Goal: Transaction & Acquisition: Purchase product/service

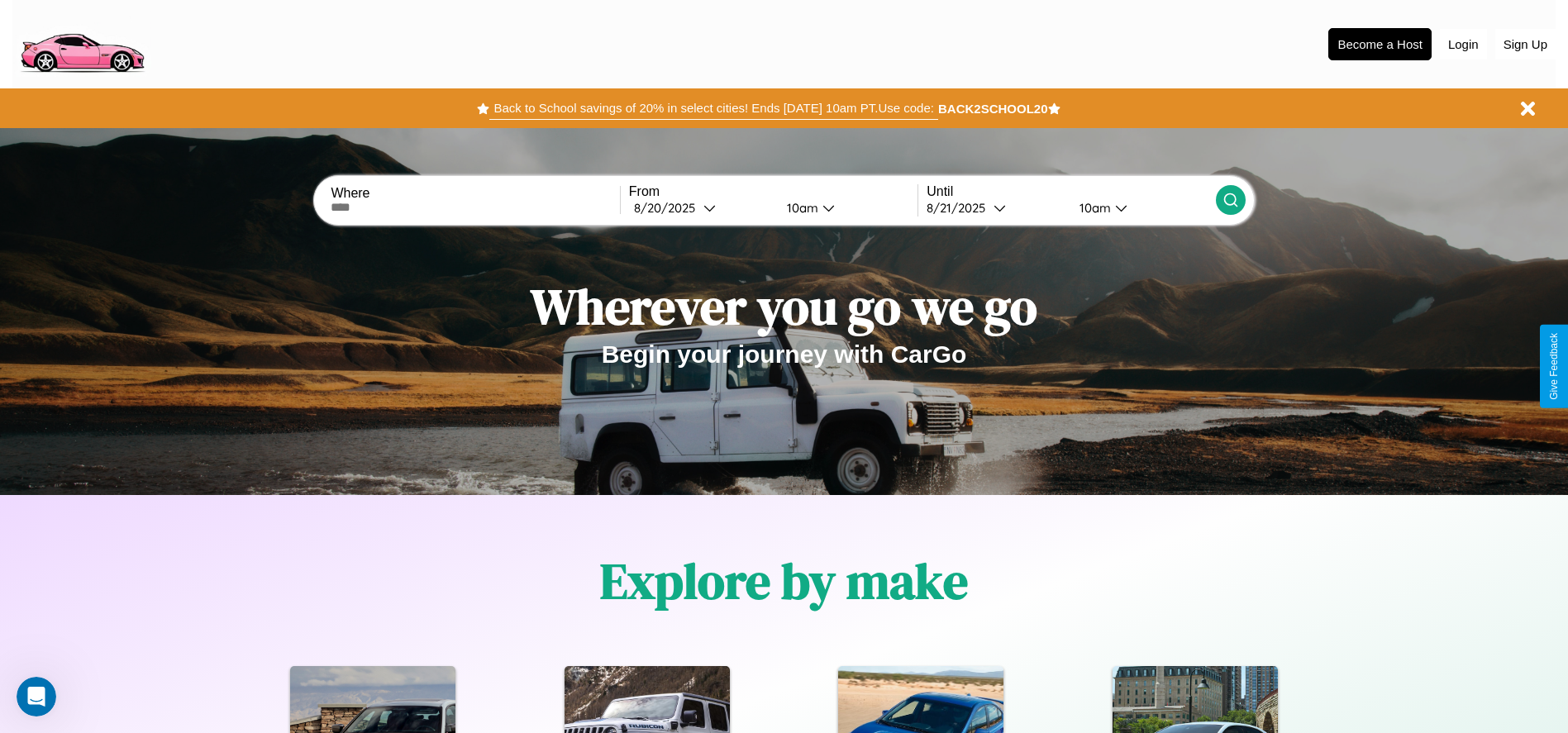
click at [714, 108] on button "Back to School savings of 20% in select cities! Ends [DATE] 10am PT. Use code:" at bounding box center [714, 108] width 448 height 23
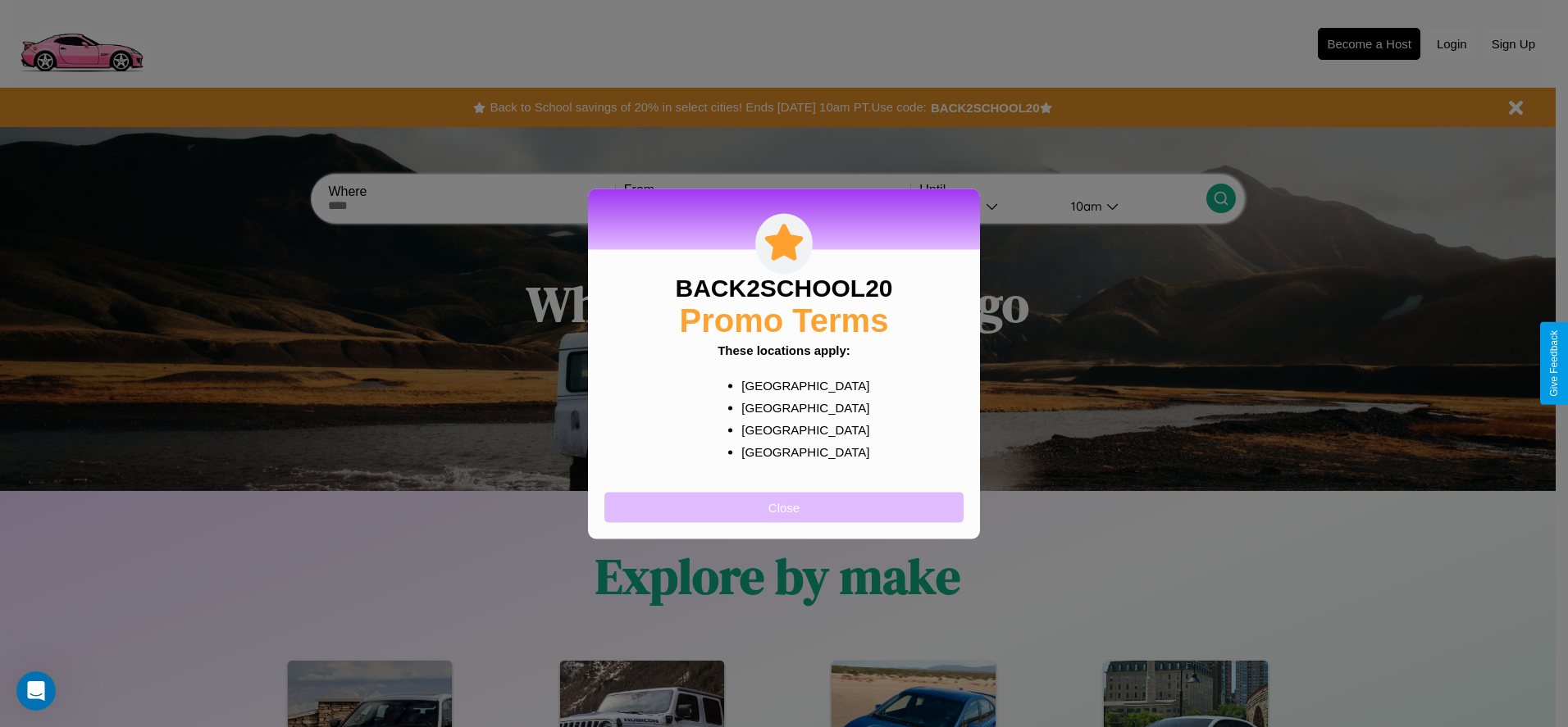
click at [784, 507] on button "Close" at bounding box center [784, 506] width 359 height 30
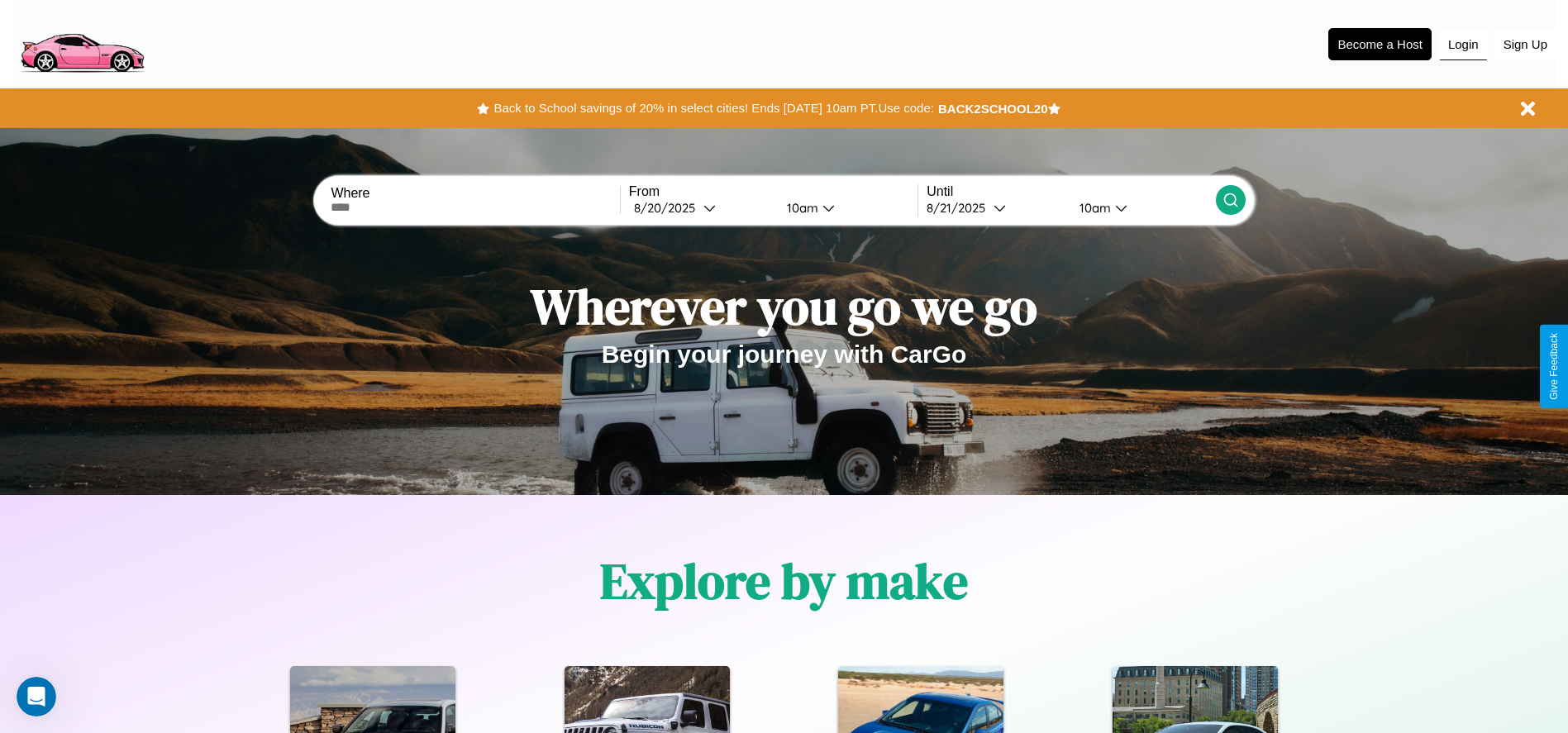
click at [1463, 44] on button "Login" at bounding box center [1463, 45] width 47 height 31
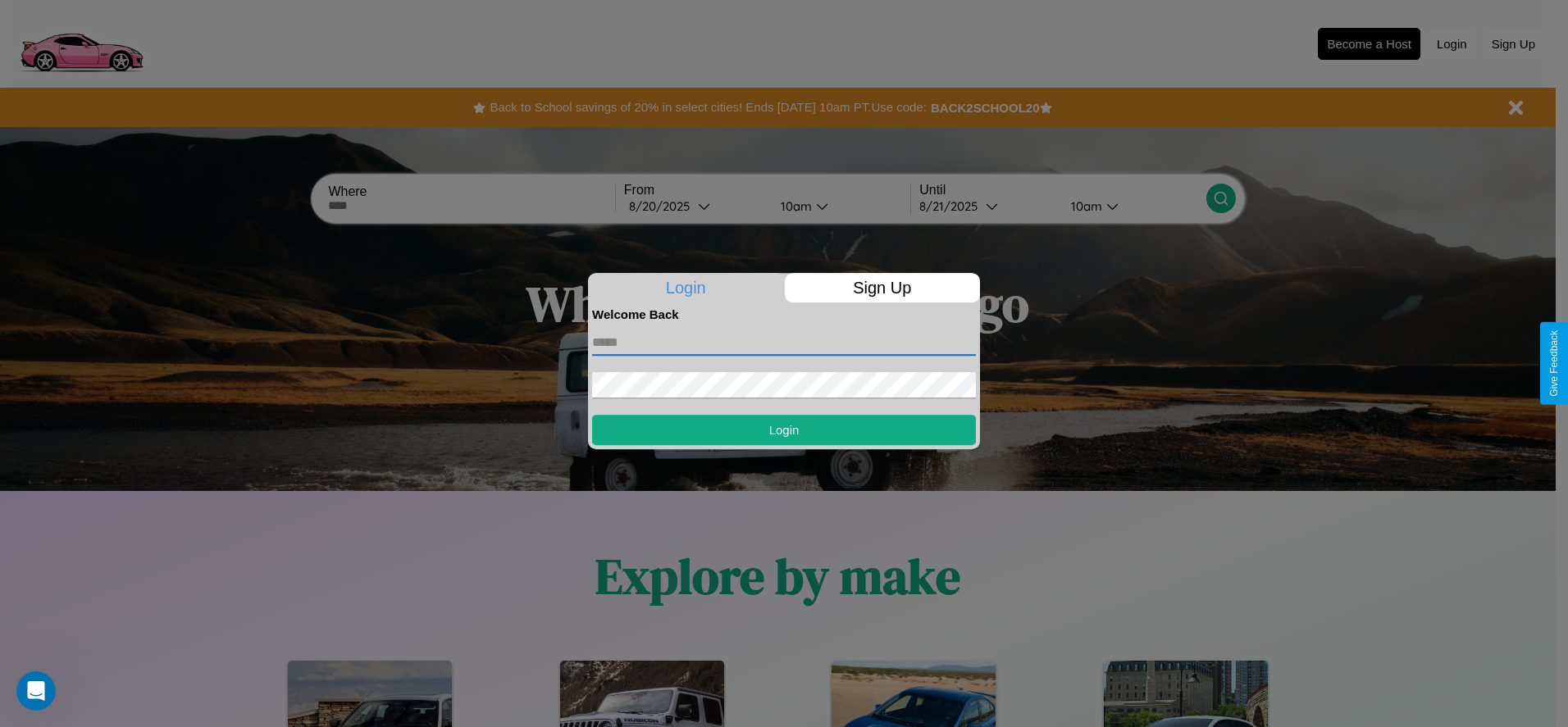
click at [784, 342] on input "text" at bounding box center [784, 342] width 384 height 26
type input "**********"
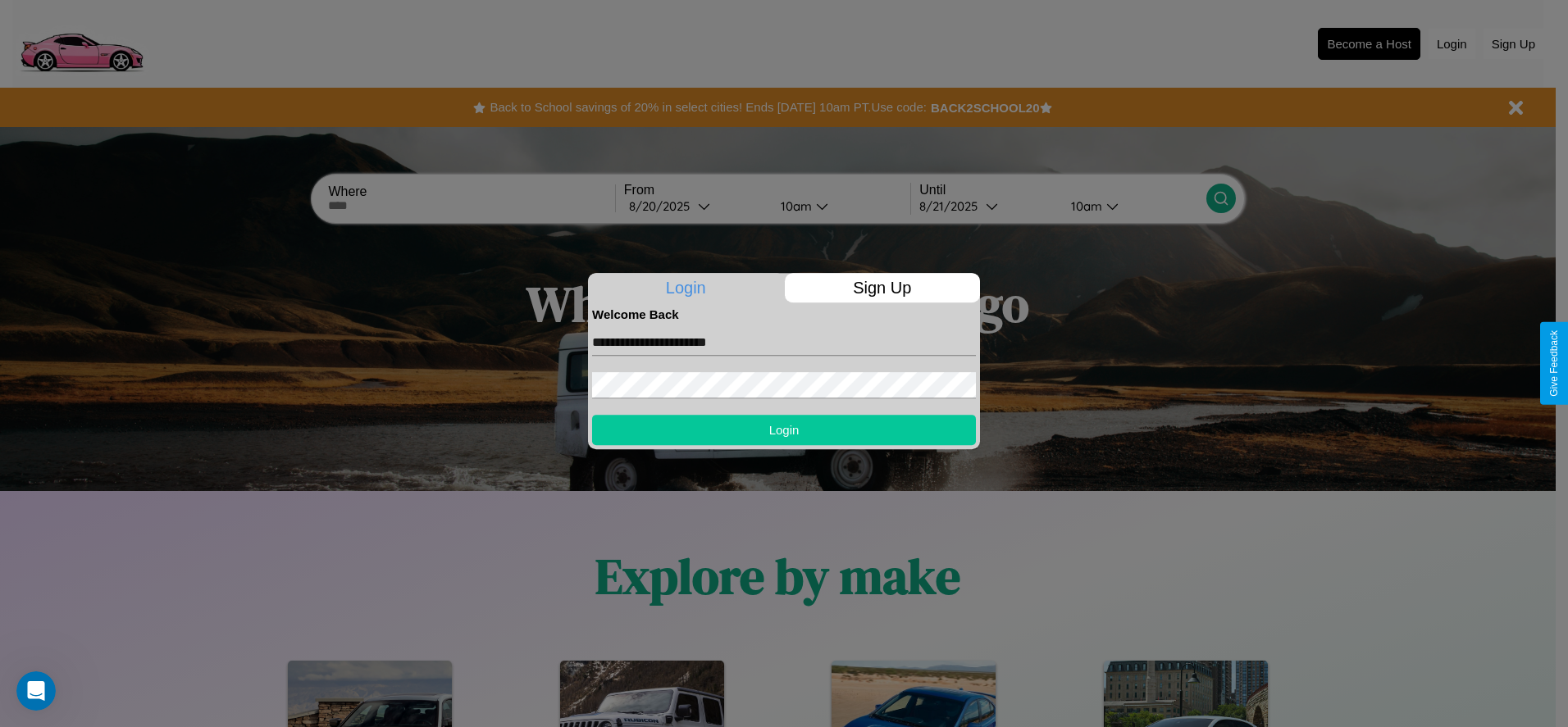
click at [784, 429] on button "Login" at bounding box center [784, 429] width 384 height 30
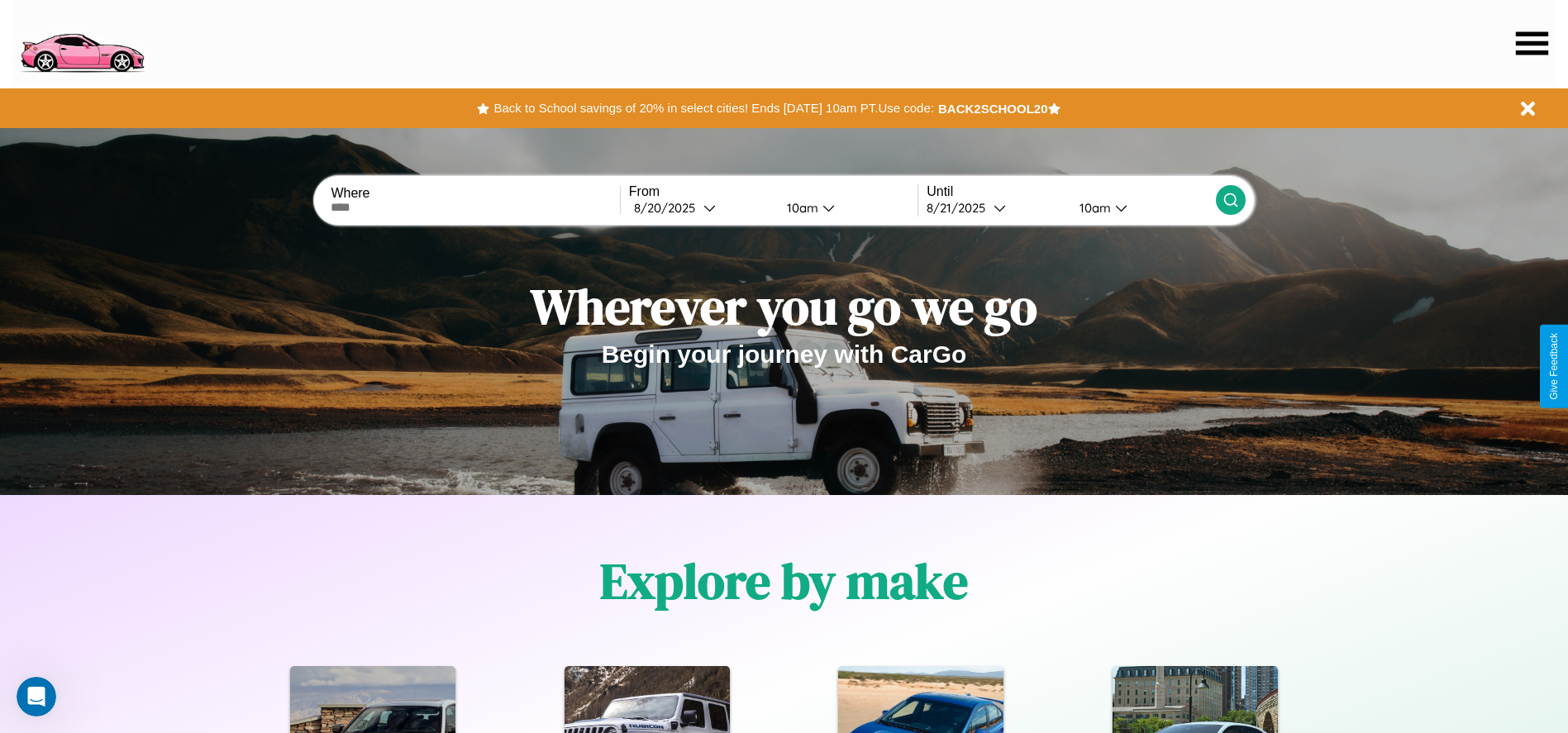
scroll to position [343, 0]
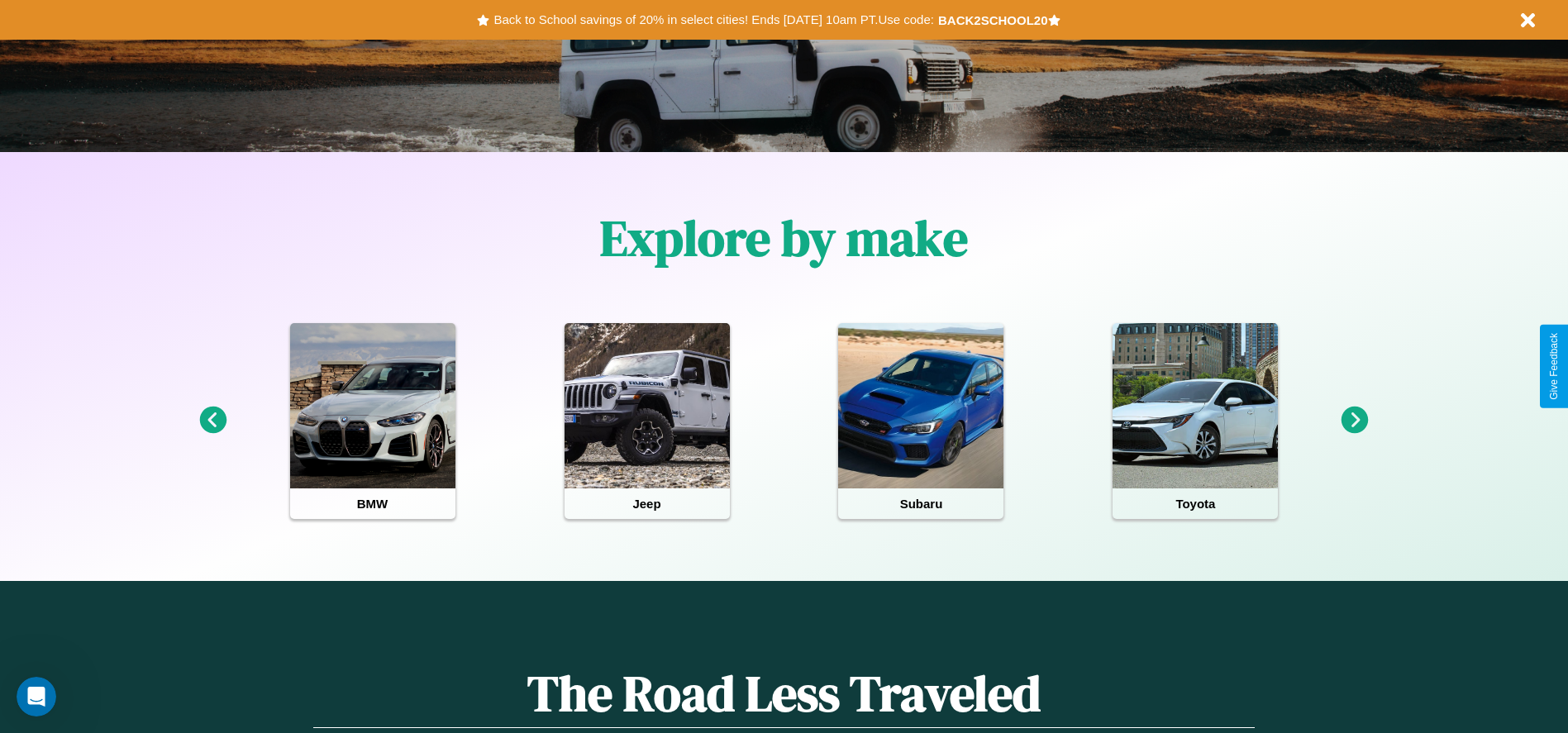
click at [1355, 420] on icon at bounding box center [1355, 420] width 27 height 27
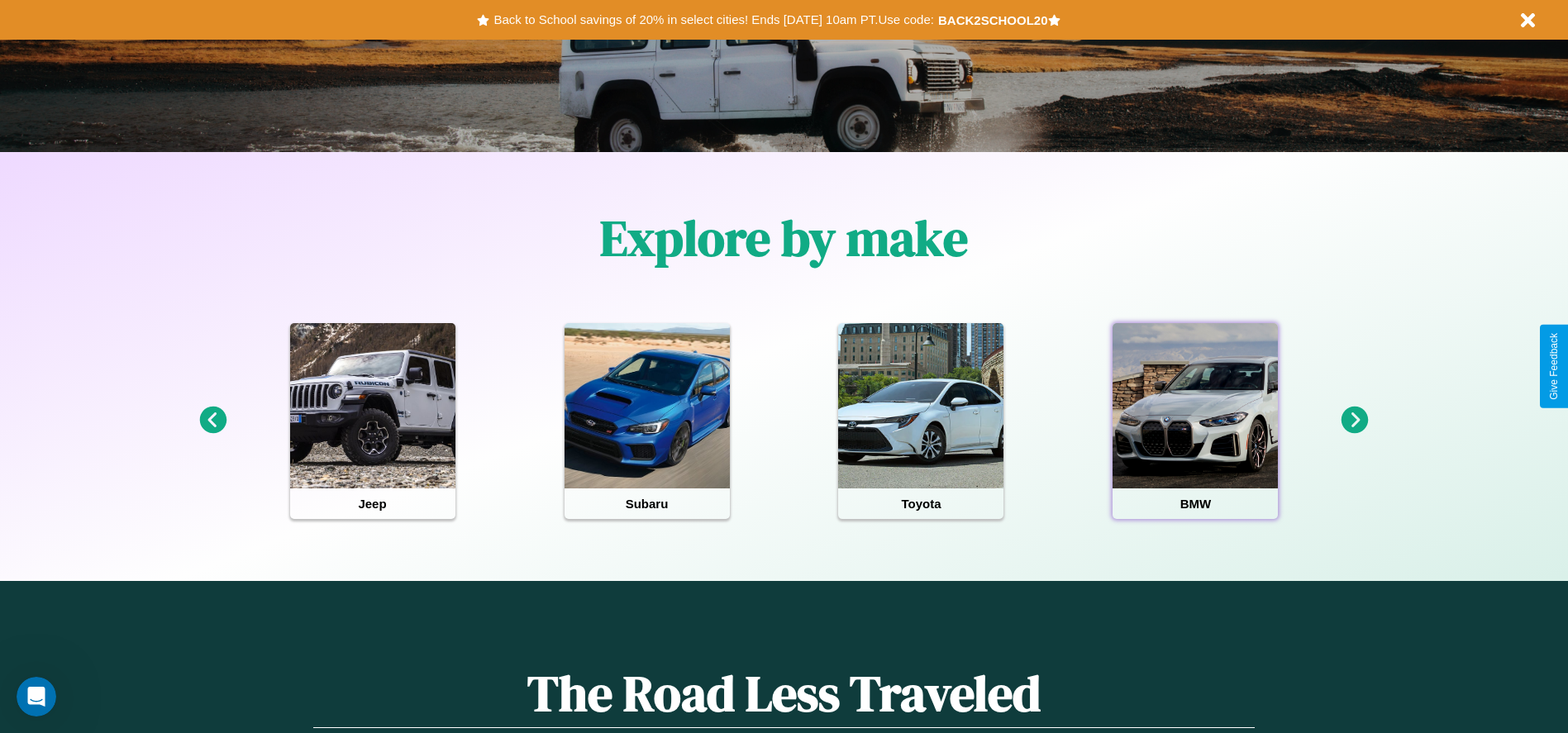
click at [1196, 420] on div at bounding box center [1195, 406] width 165 height 165
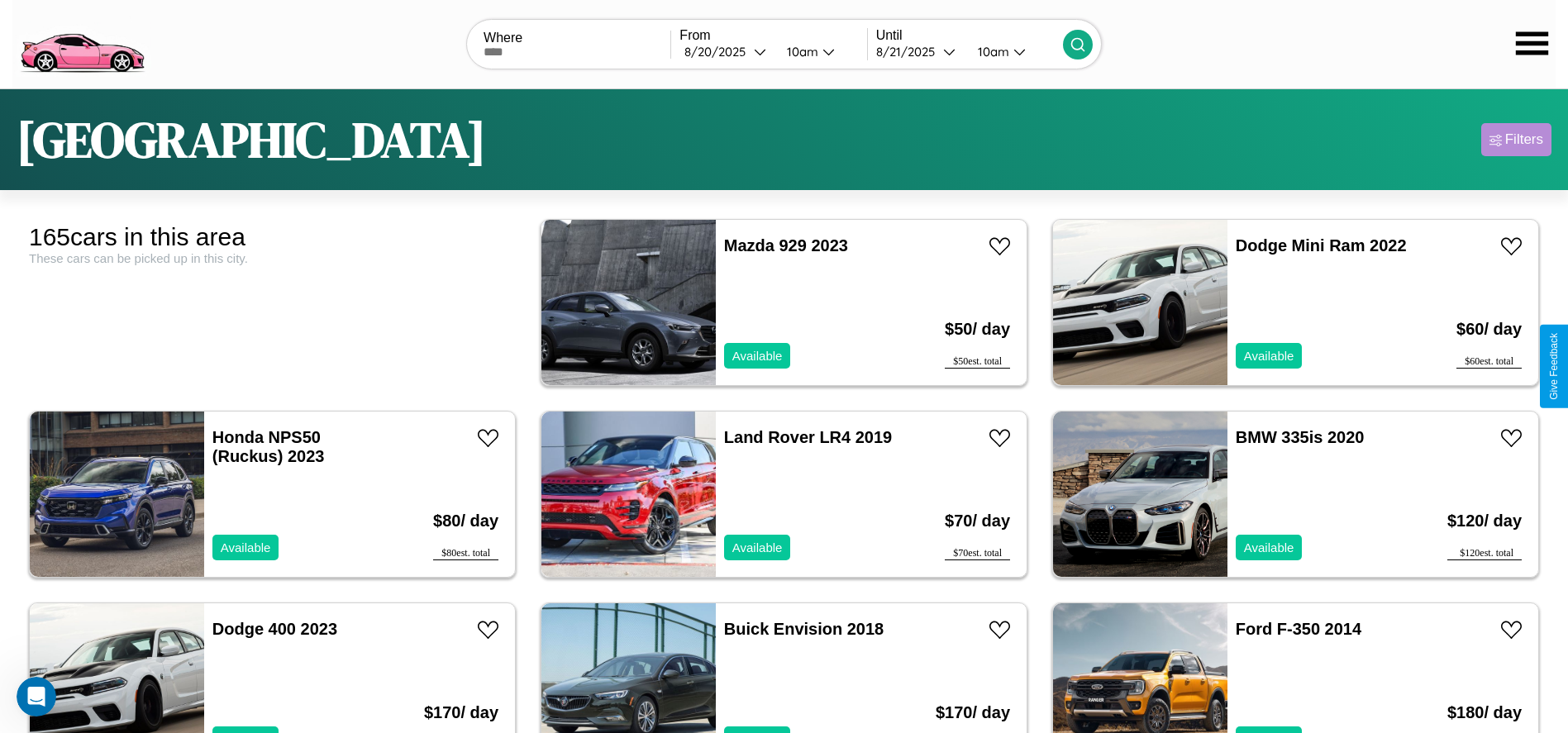
click at [1516, 140] on div "Filters" at bounding box center [1524, 139] width 38 height 17
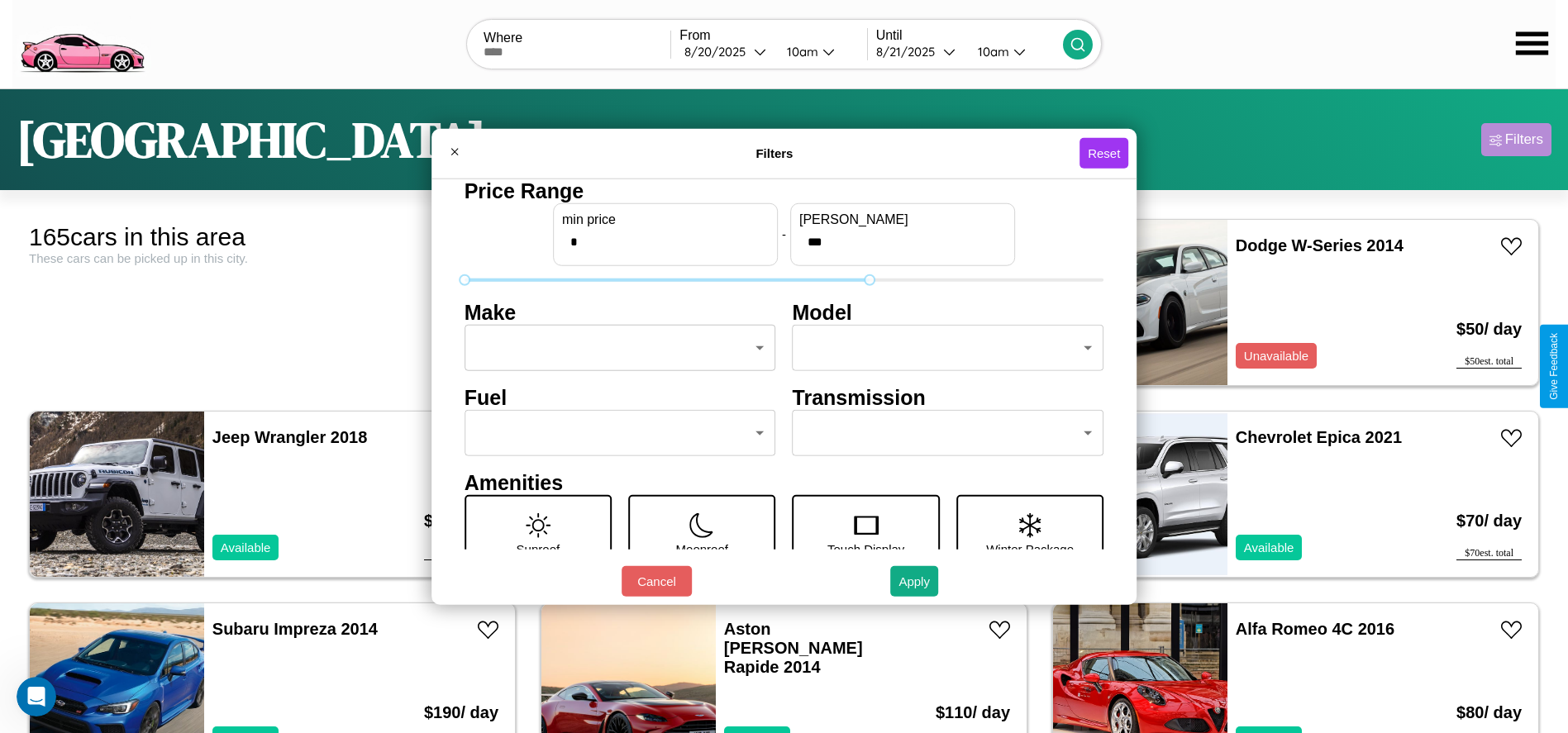
type input "***"
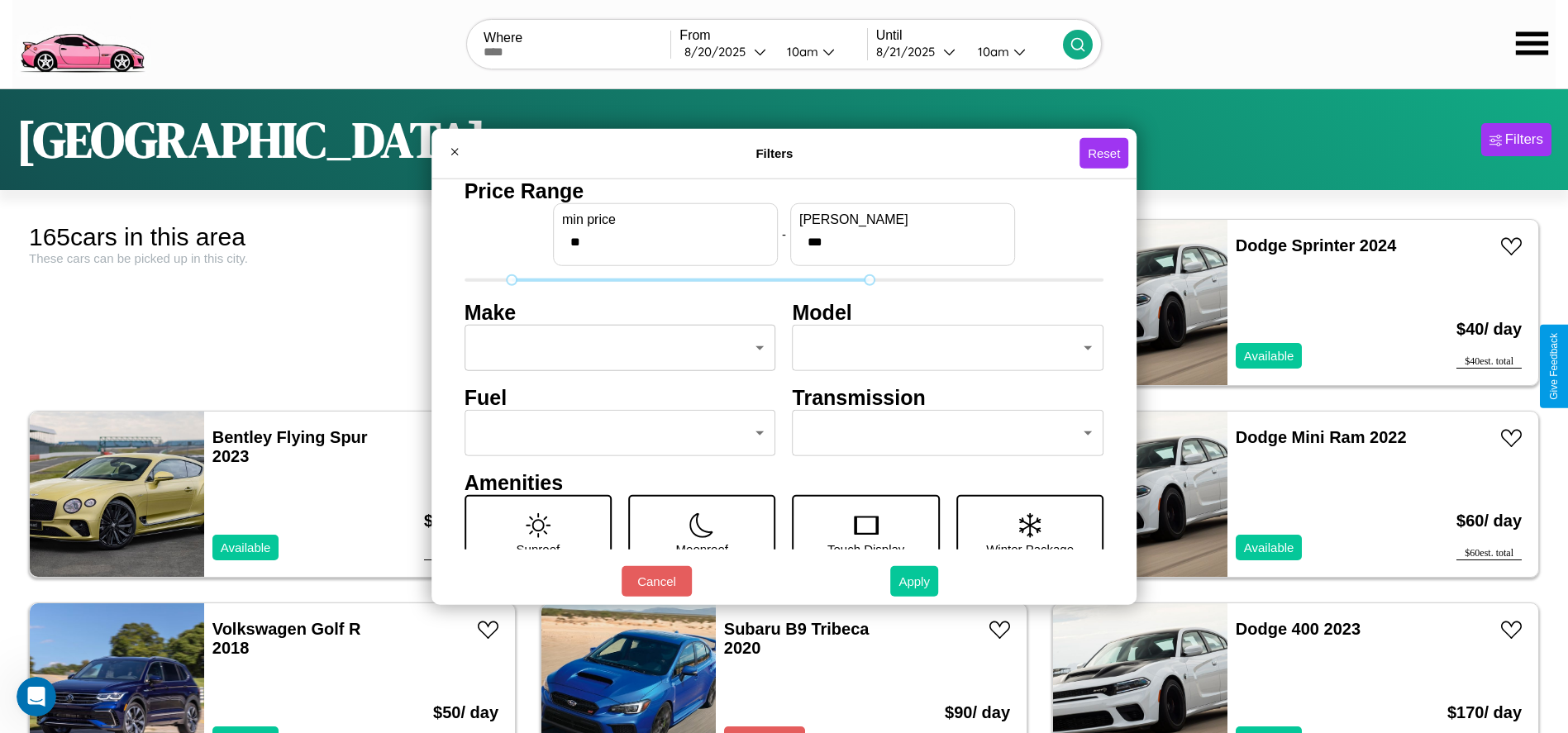
type input "**"
click at [915, 581] on button "Apply" at bounding box center [914, 581] width 48 height 30
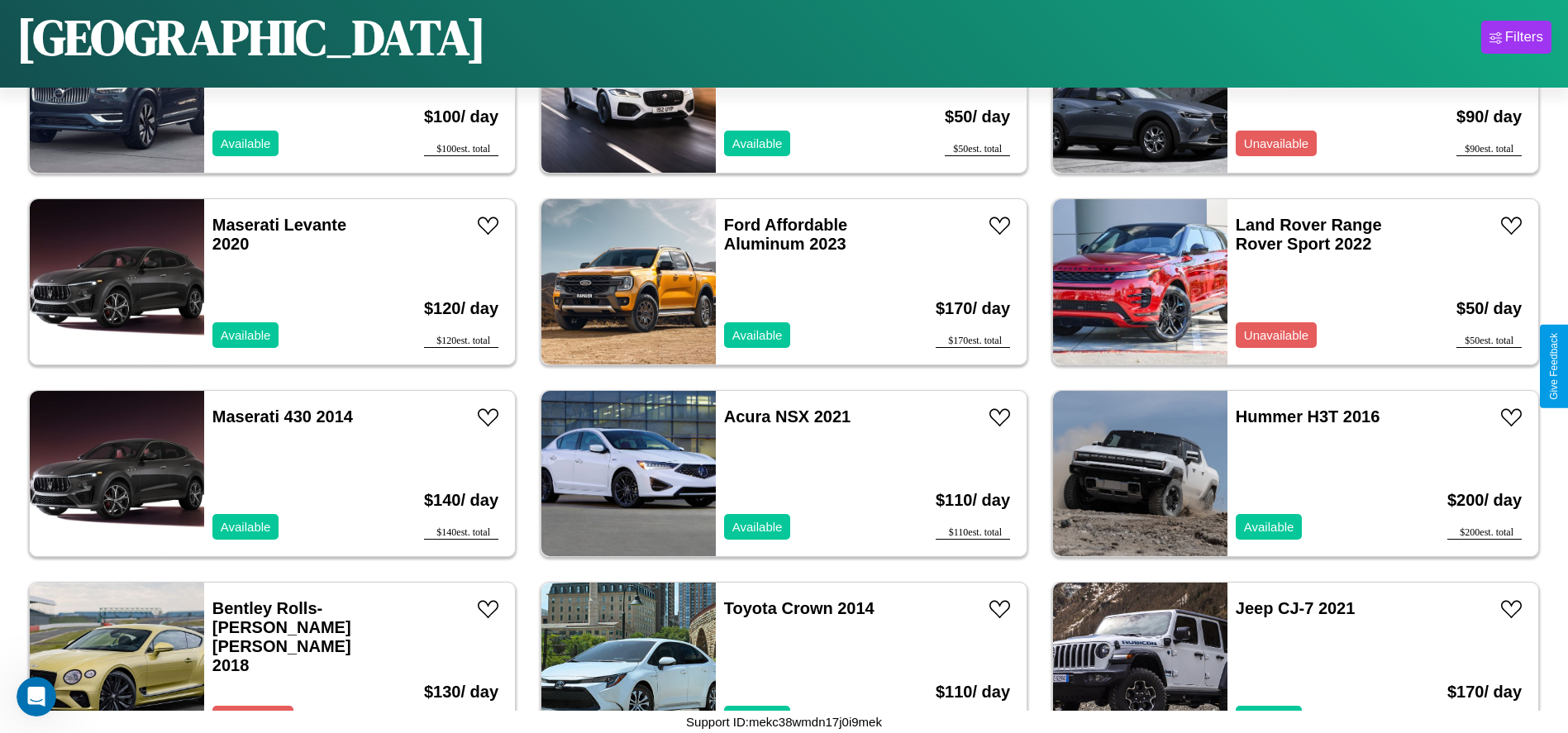
scroll to position [7470, 0]
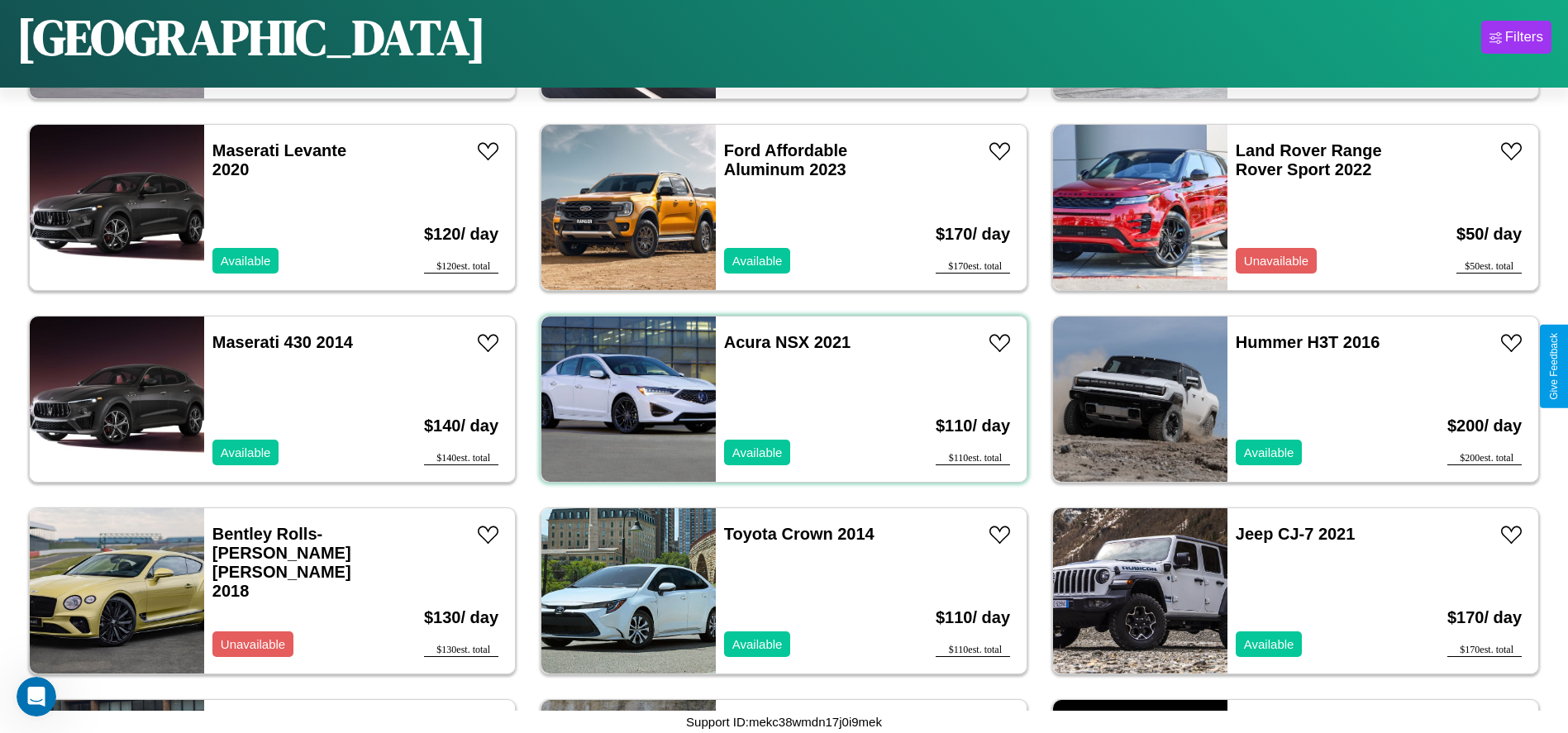
click at [778, 399] on div "Acura NSX 2021 Available" at bounding box center [810, 399] width 191 height 165
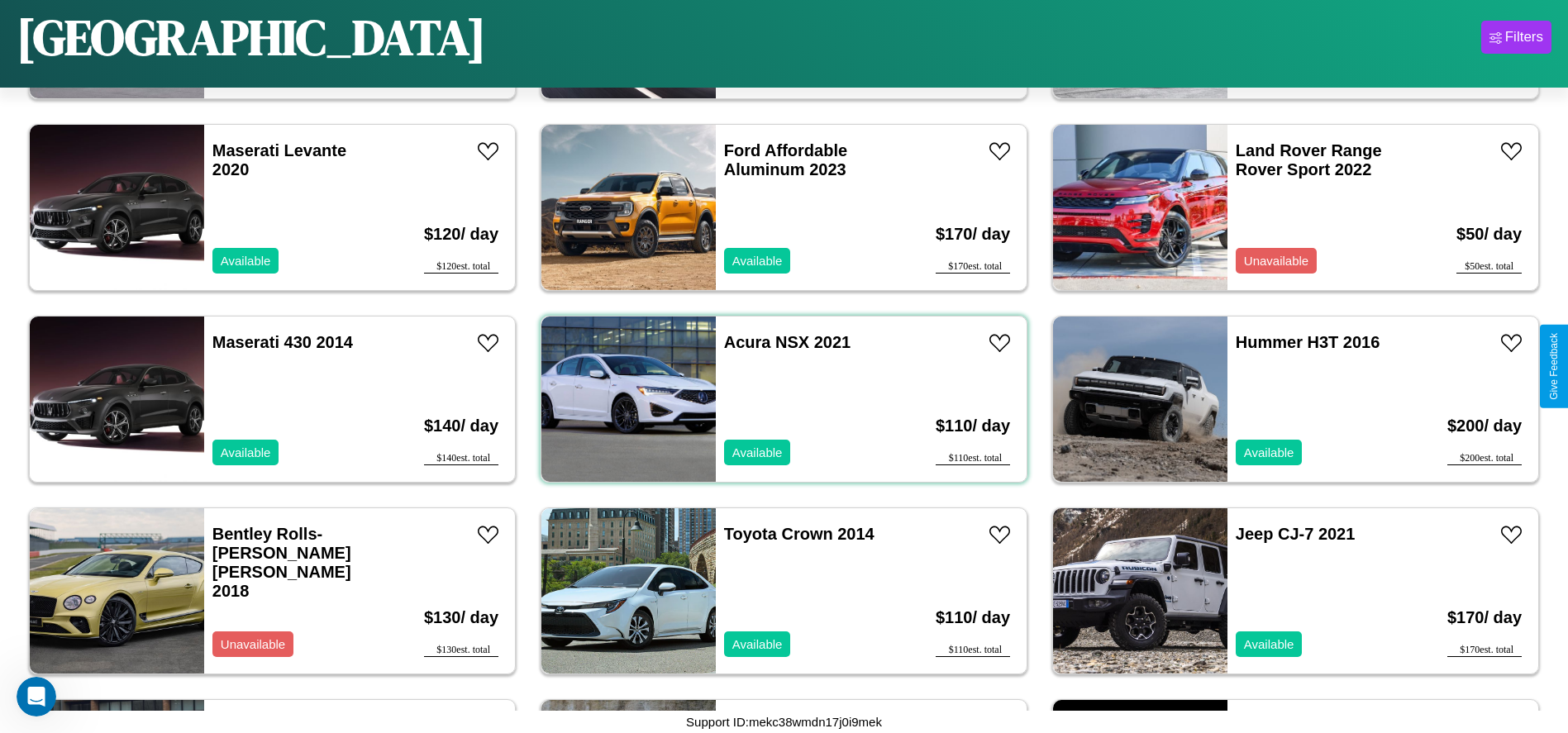
click at [778, 399] on div "Acura NSX 2021 Available" at bounding box center [810, 399] width 191 height 165
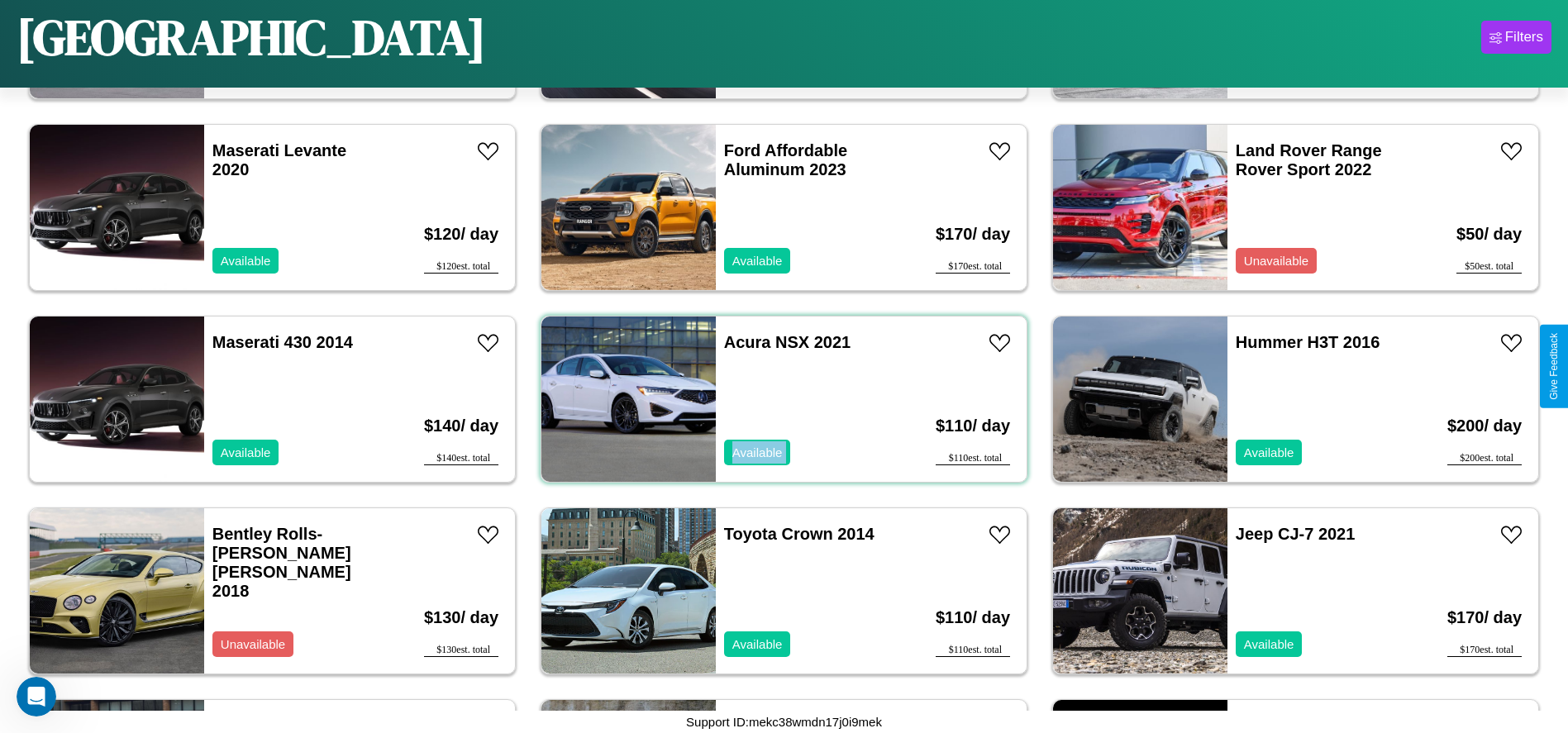
click at [778, 399] on div "Acura NSX 2021 Available" at bounding box center [810, 399] width 191 height 165
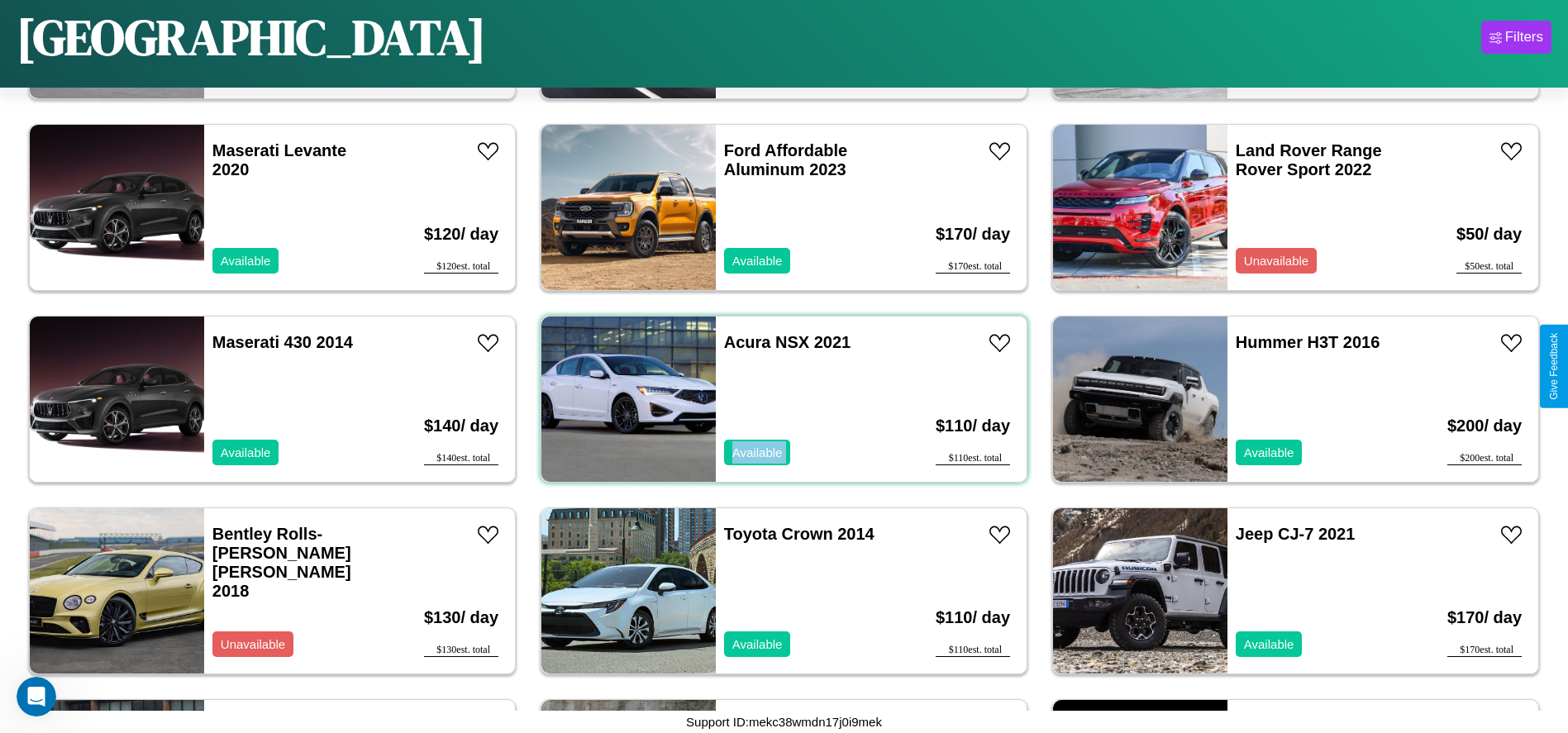
click at [778, 399] on div "Acura NSX 2021 Available" at bounding box center [810, 399] width 191 height 165
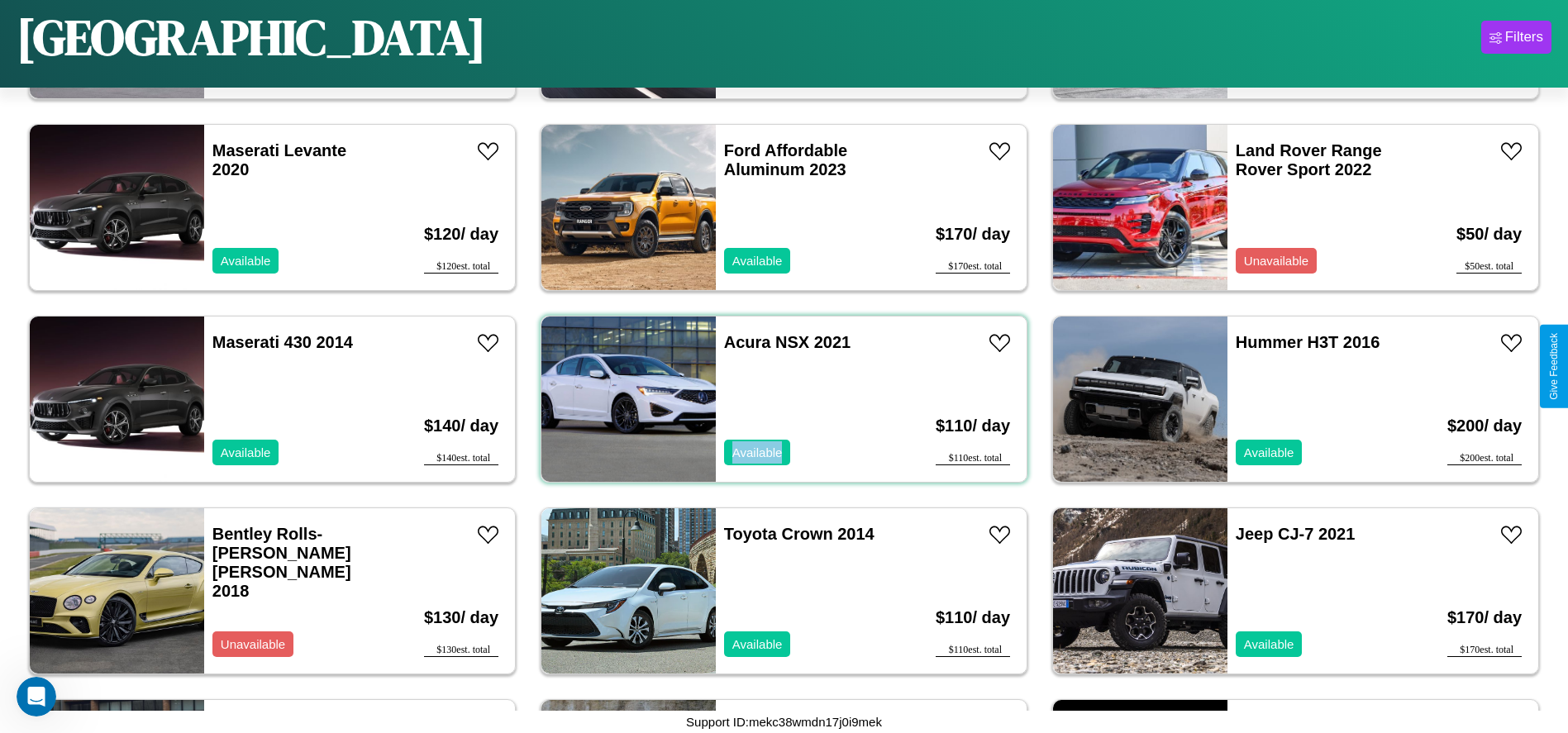
click at [778, 399] on div "Acura NSX 2021 Available" at bounding box center [810, 399] width 191 height 165
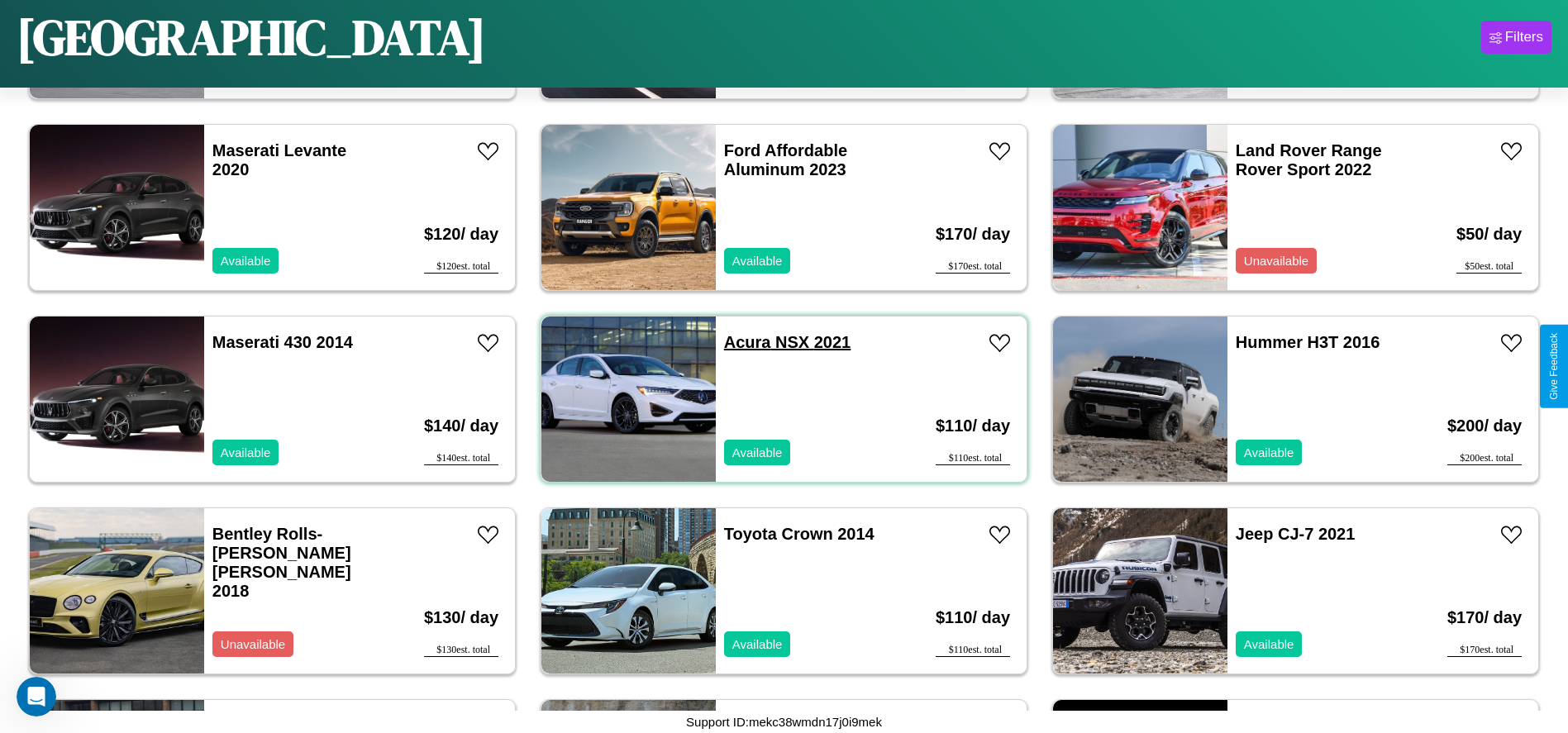
click at [741, 342] on link "Acura NSX 2021" at bounding box center [787, 342] width 126 height 19
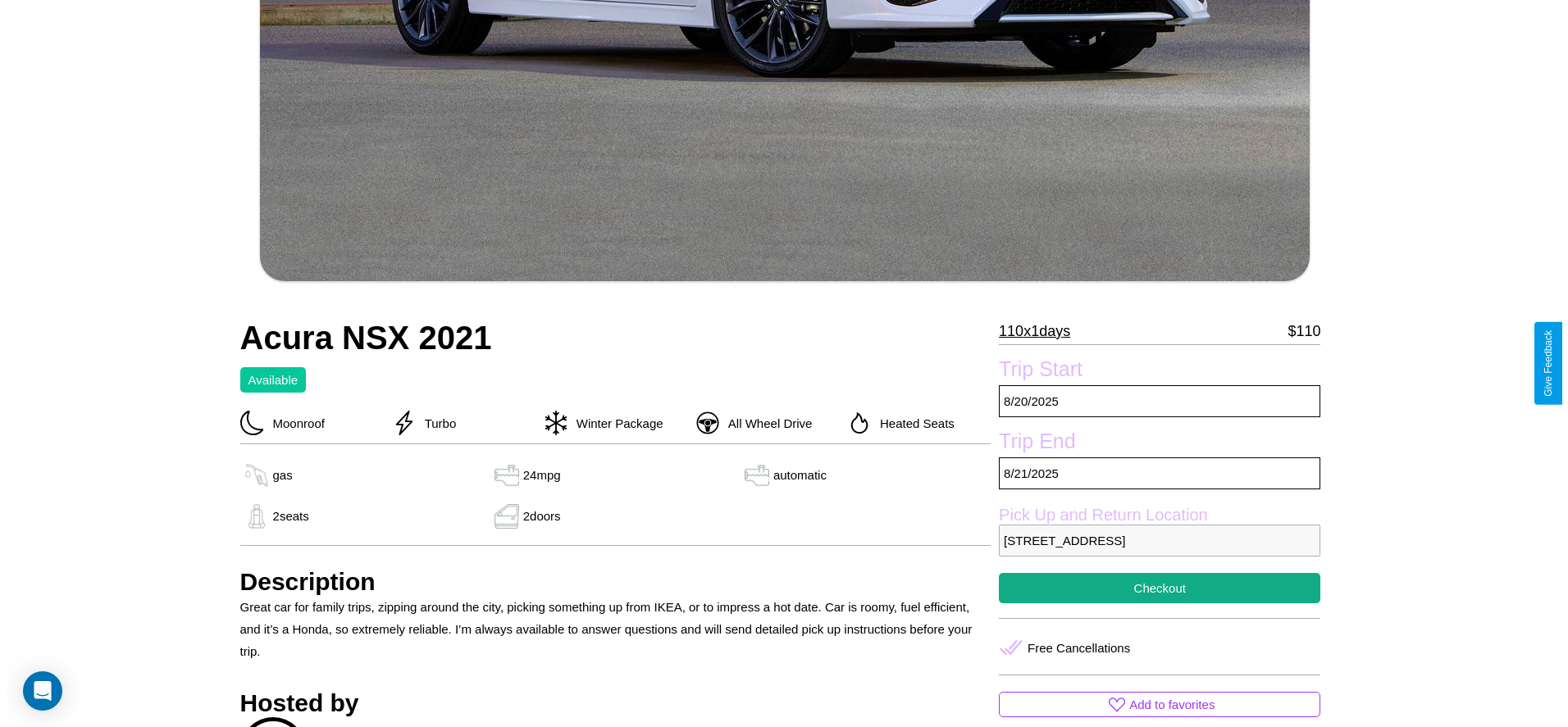
scroll to position [545, 0]
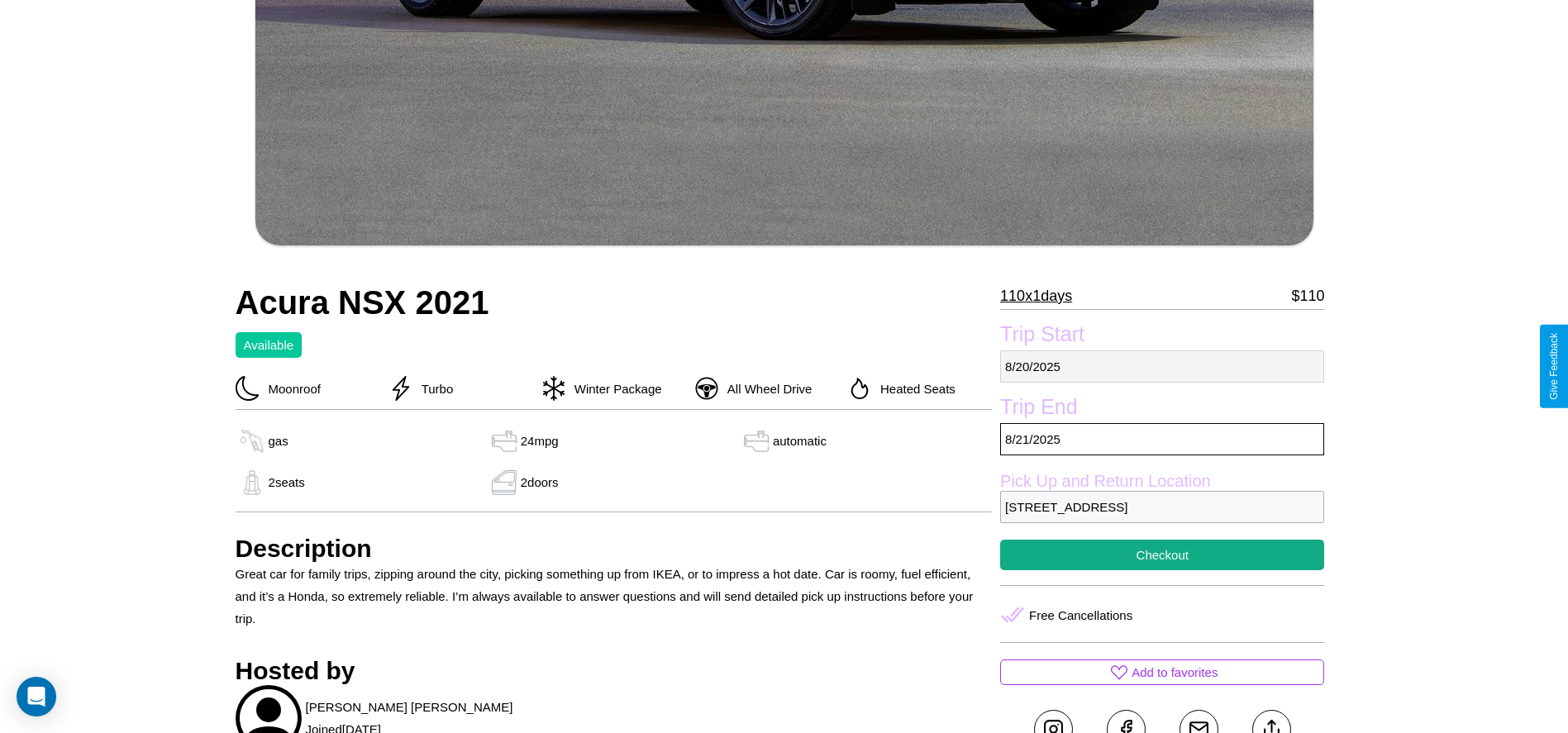
click at [1162, 366] on p "8 / 20 / 2025" at bounding box center [1161, 366] width 324 height 32
select select "*"
select select "****"
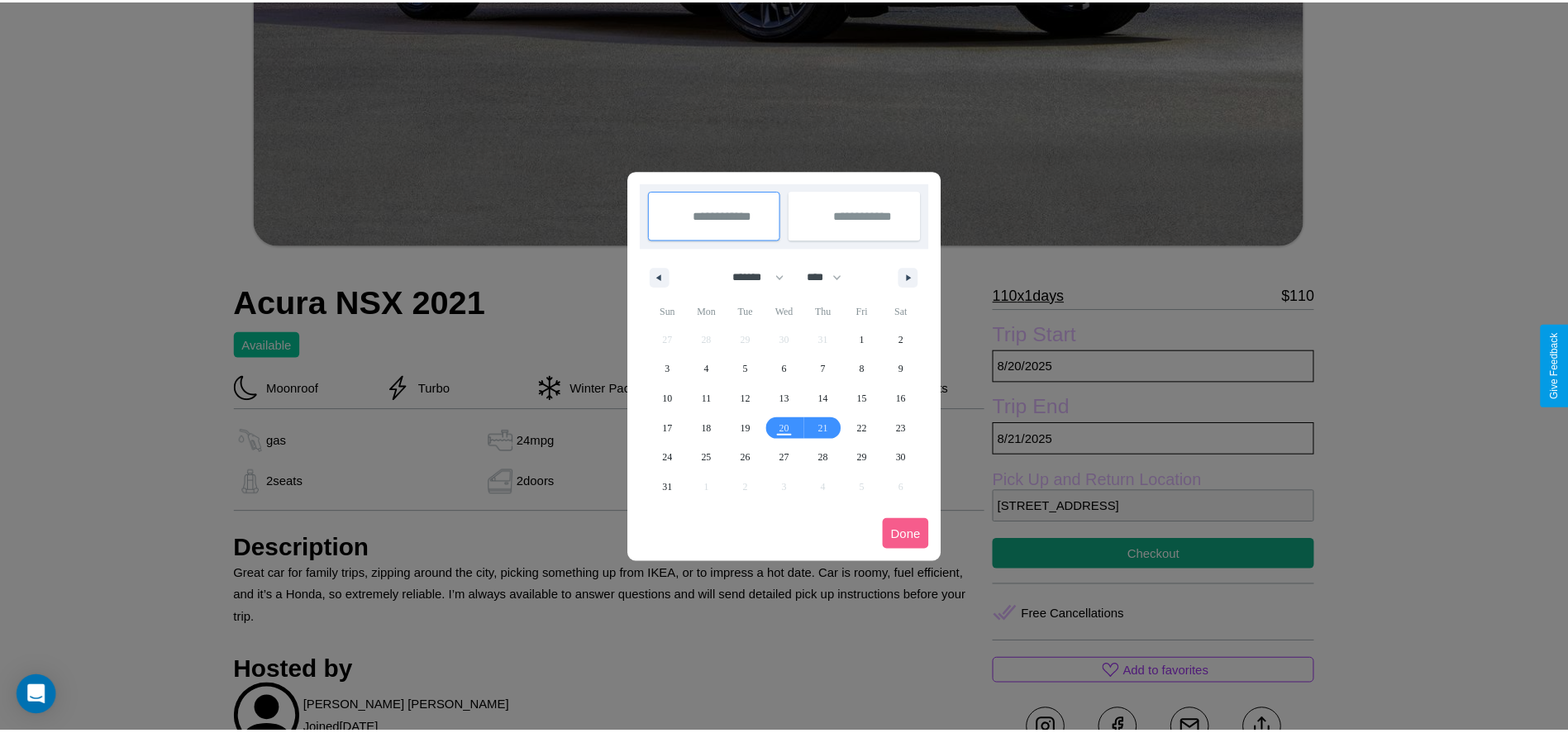
scroll to position [0, 0]
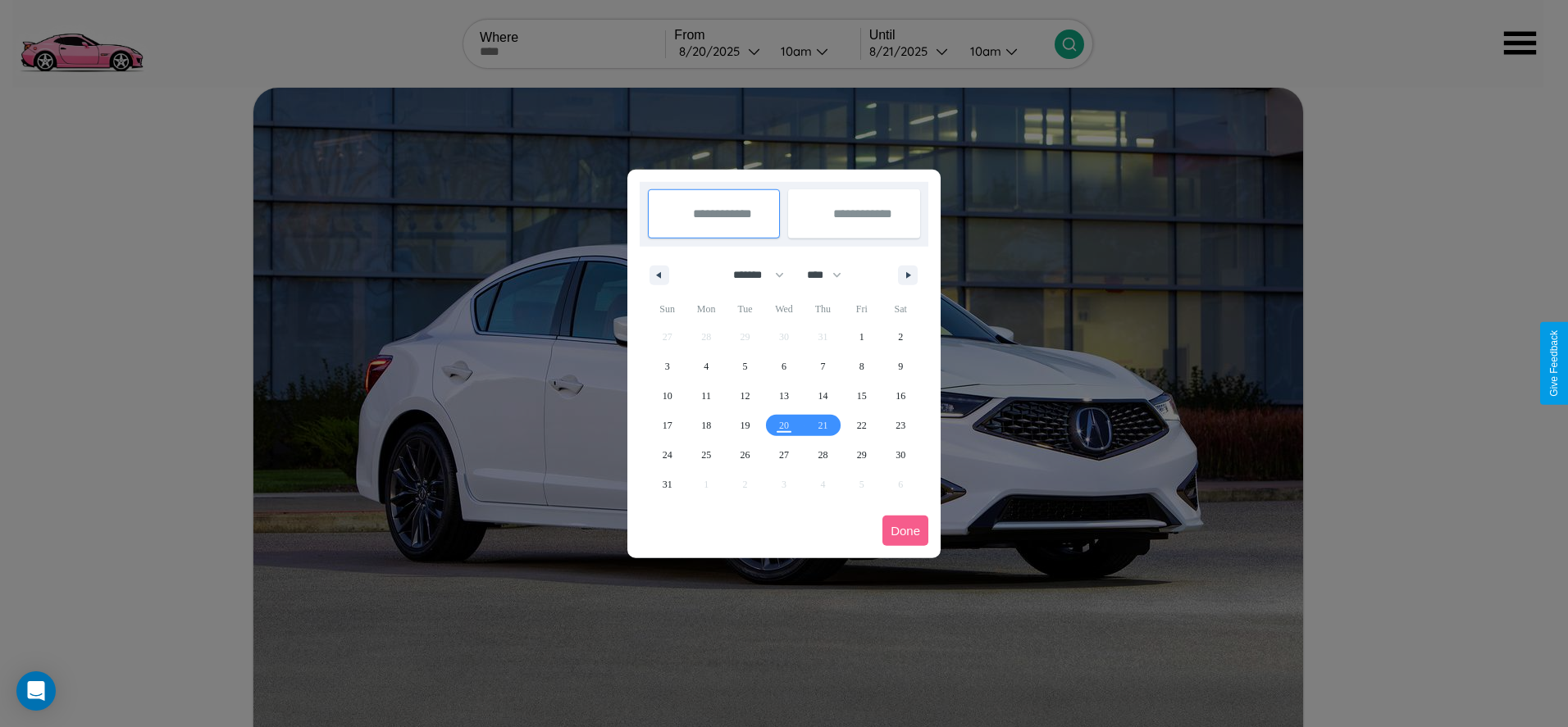
click at [720, 50] on div at bounding box center [784, 364] width 1568 height 727
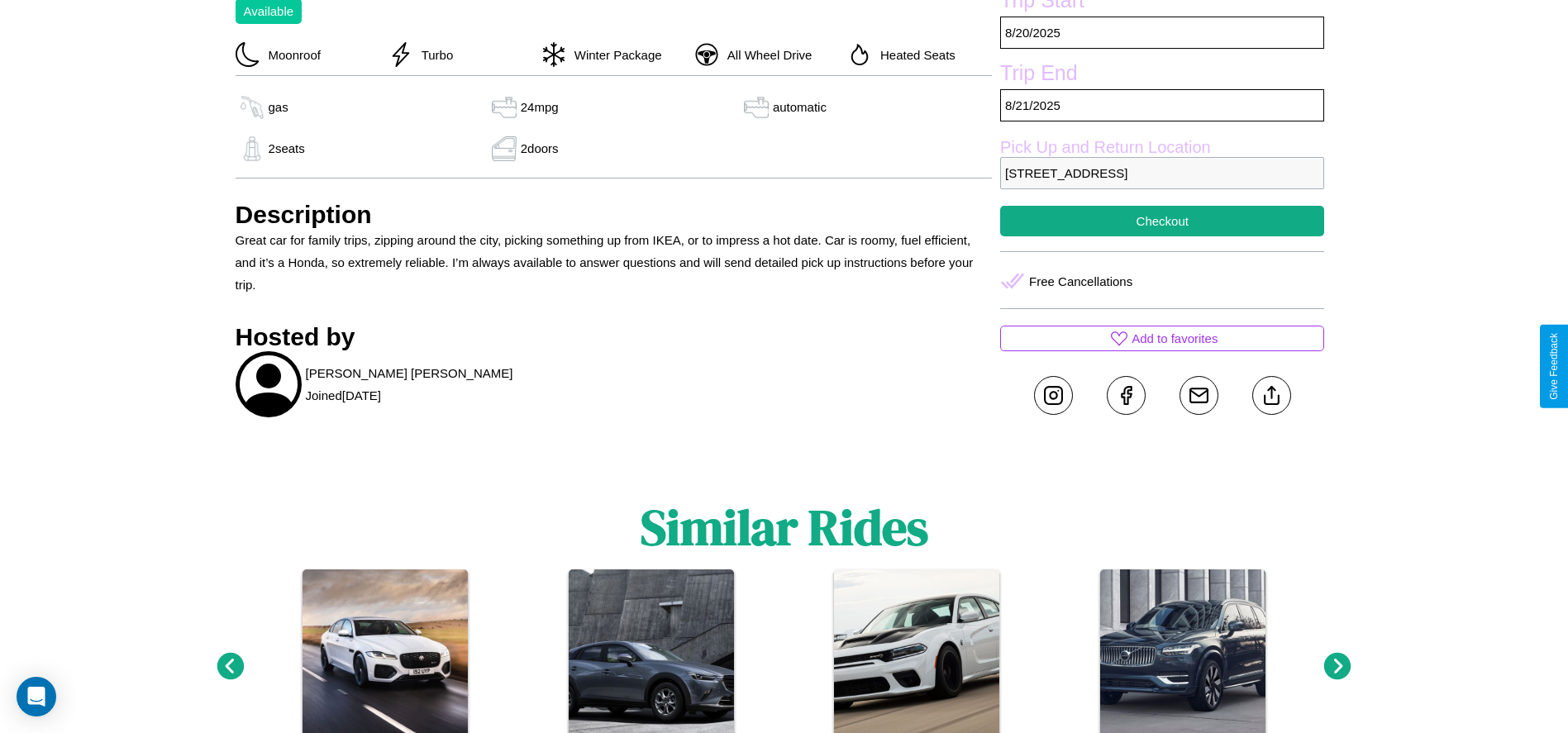
scroll to position [912, 0]
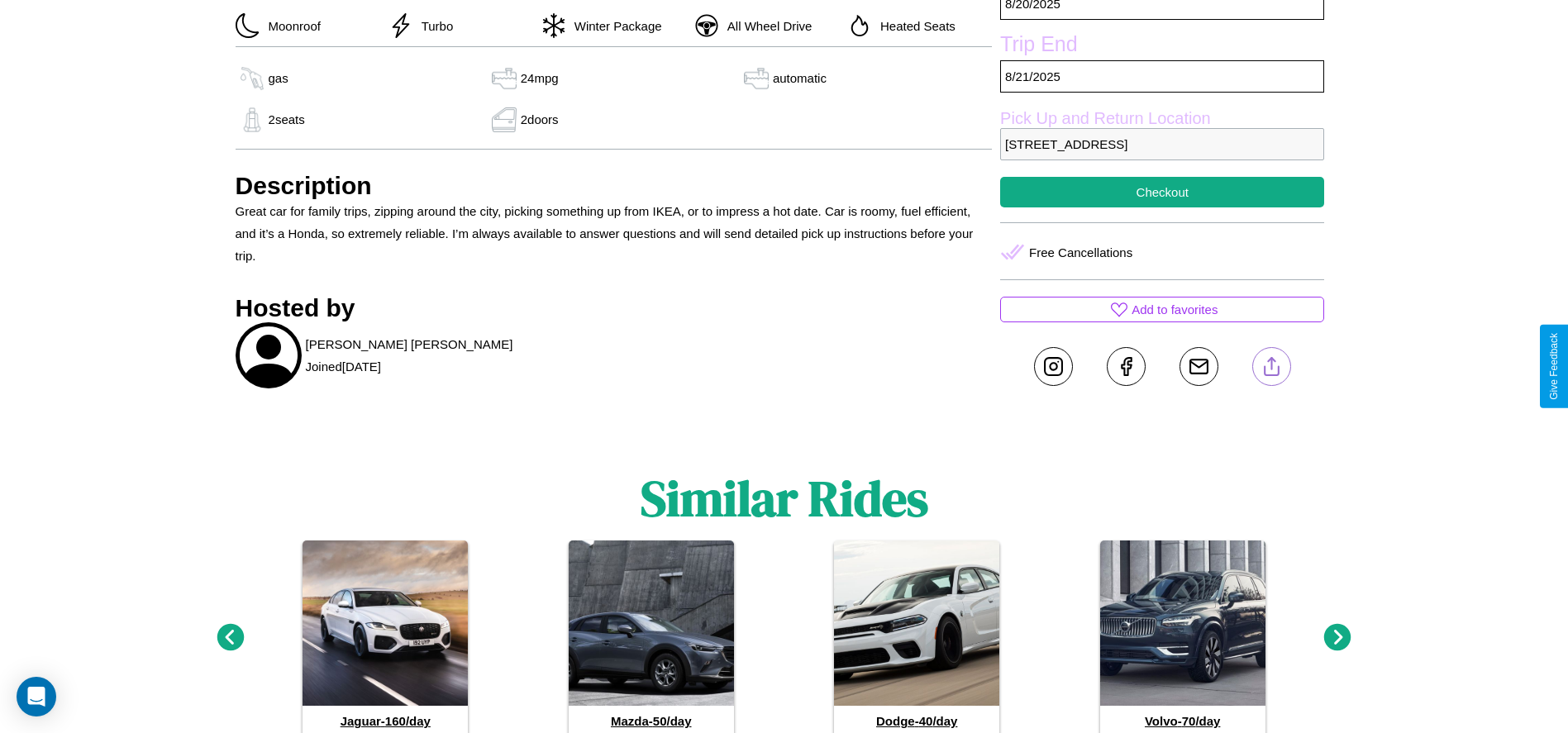
click at [1271, 366] on line at bounding box center [1271, 364] width 0 height 12
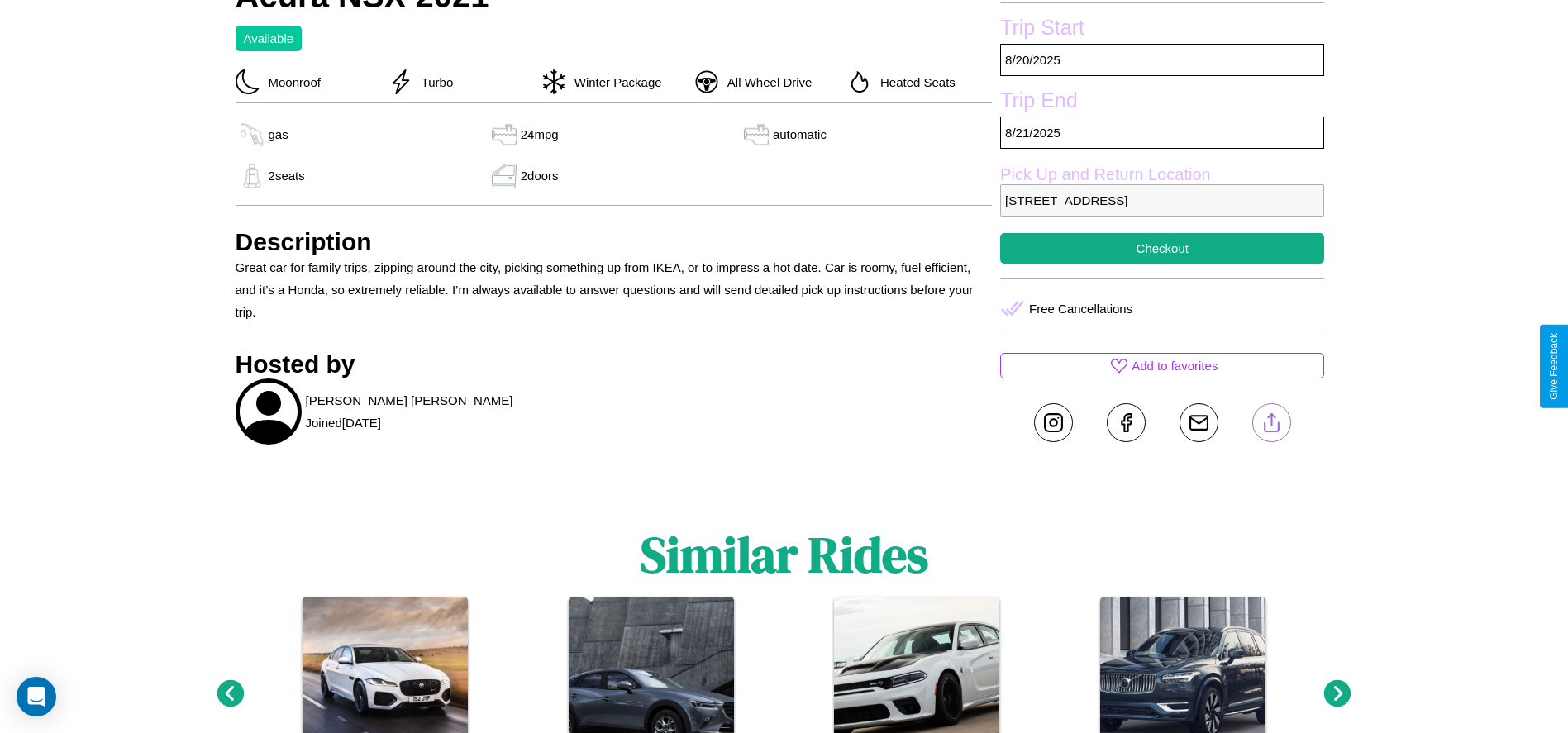
scroll to position [855, 0]
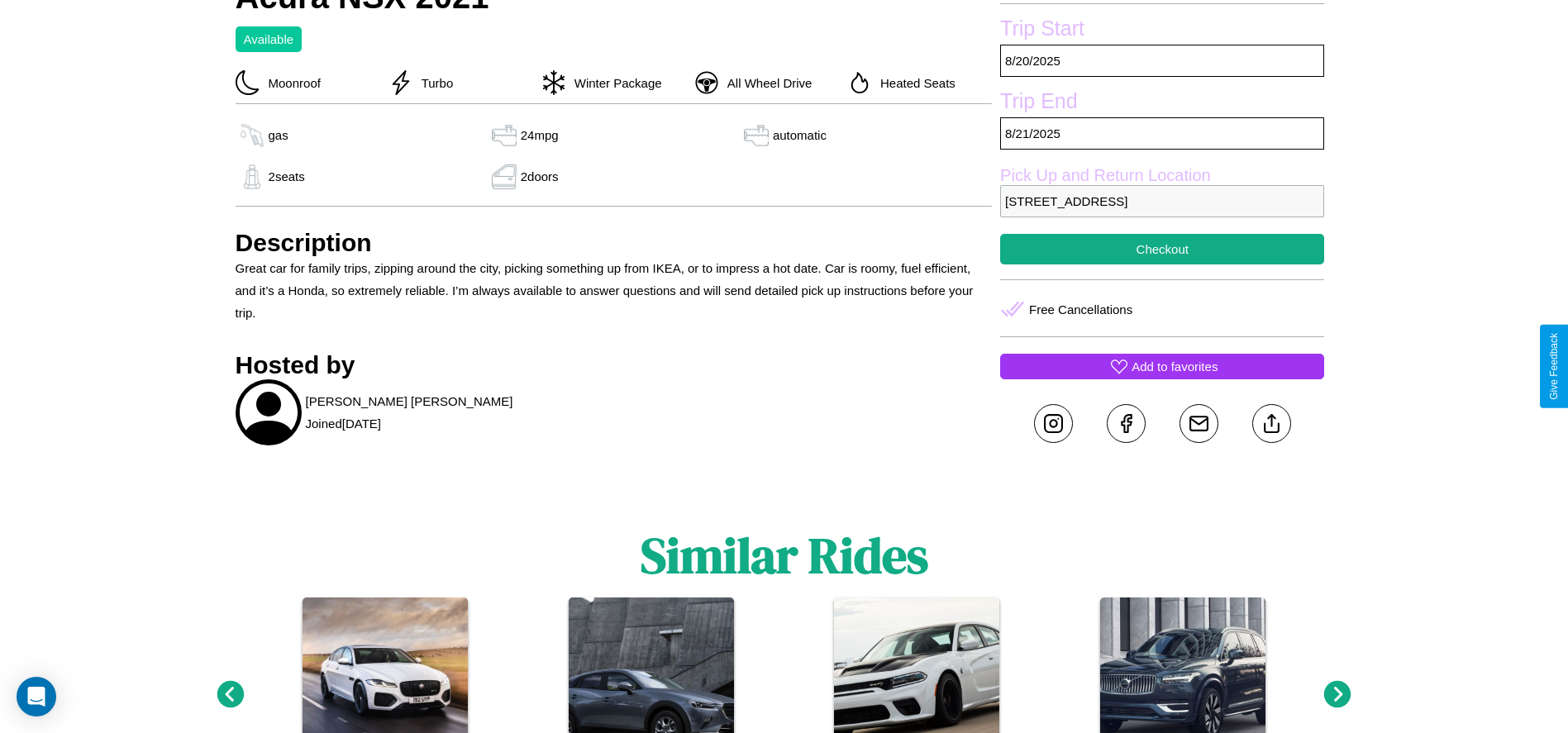
click at [1162, 366] on p "Add to favorites" at bounding box center [1174, 366] width 86 height 22
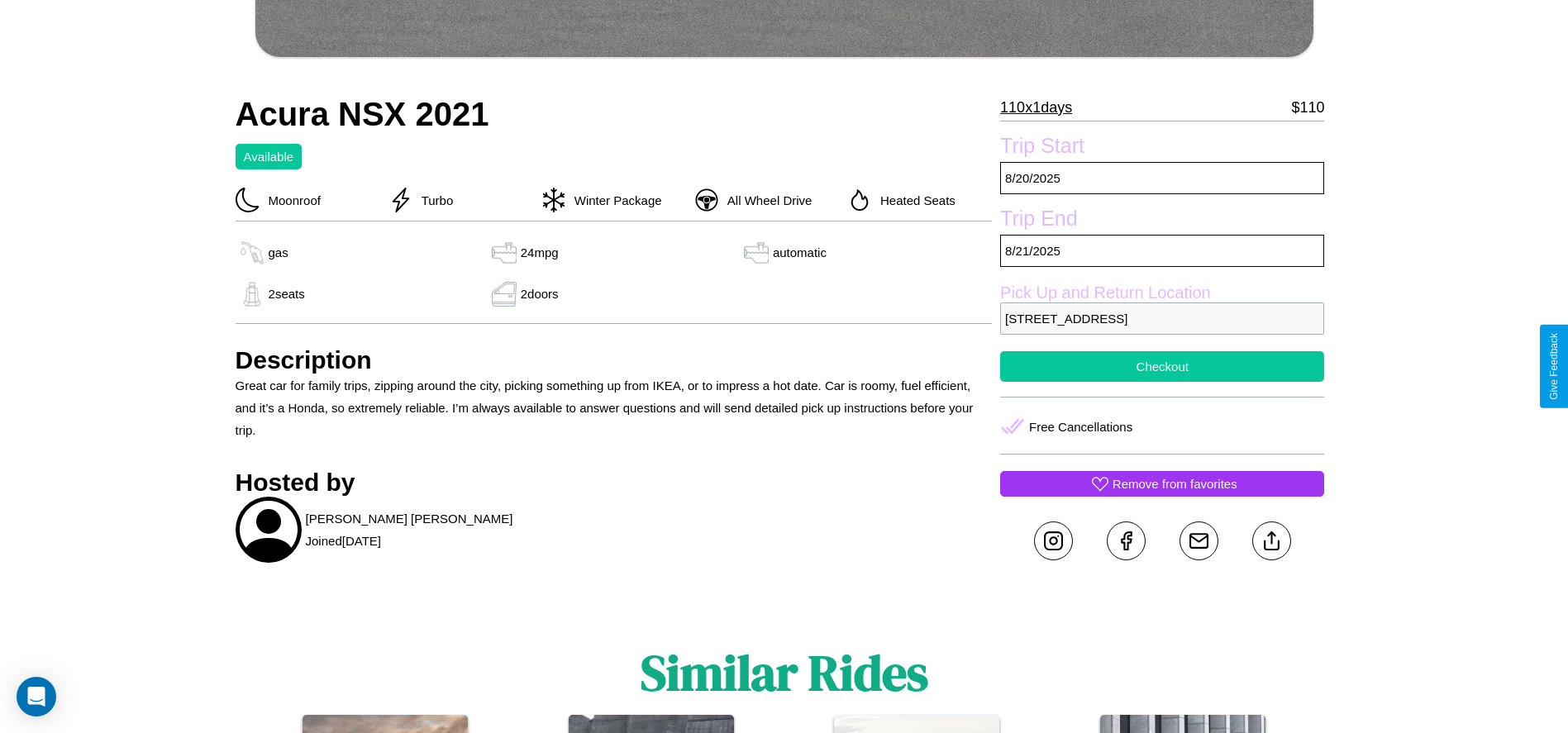
click at [1162, 366] on button "Checkout" at bounding box center [1161, 366] width 324 height 30
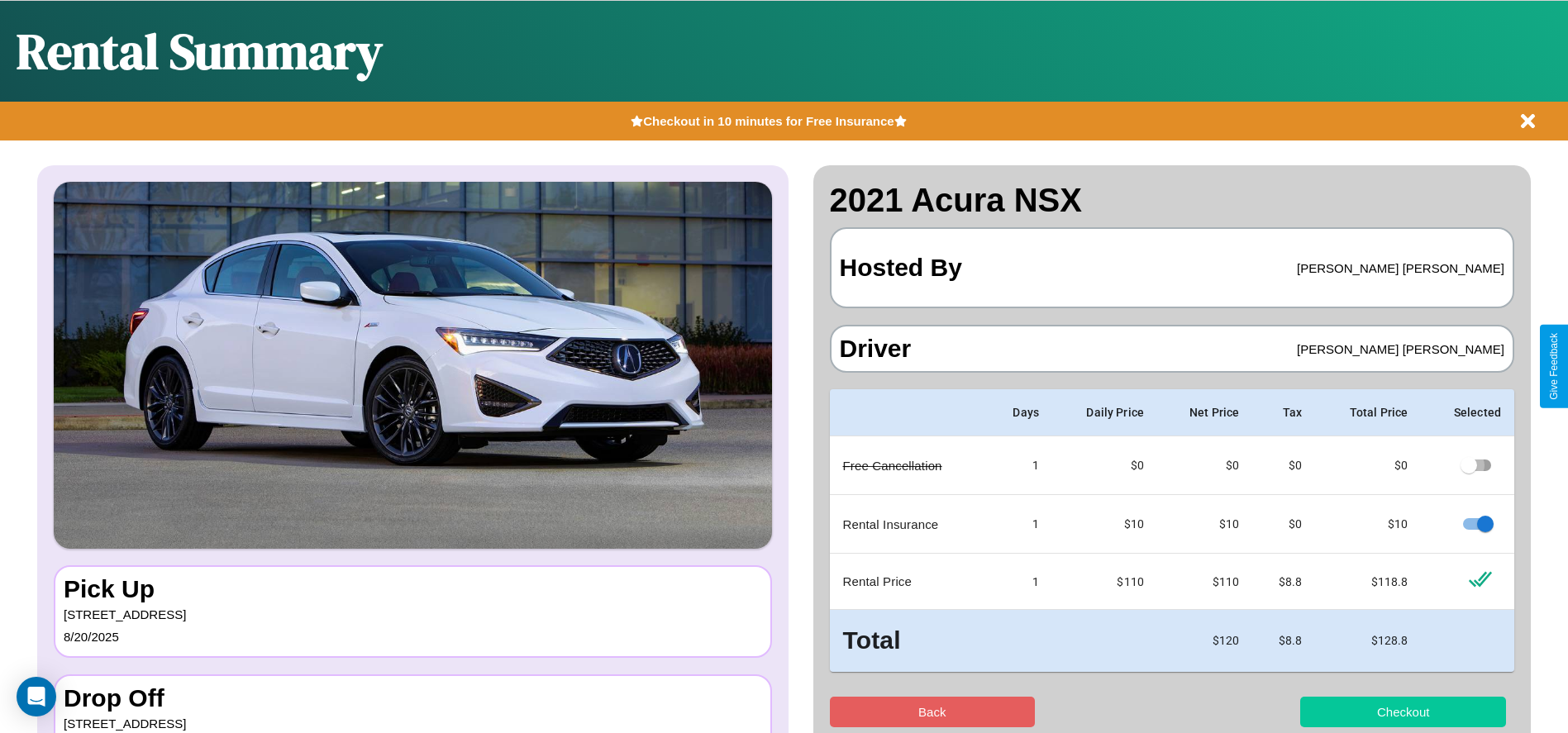
click at [1403, 711] on button "Checkout" at bounding box center [1403, 711] width 206 height 30
